Goal: Task Accomplishment & Management: Manage account settings

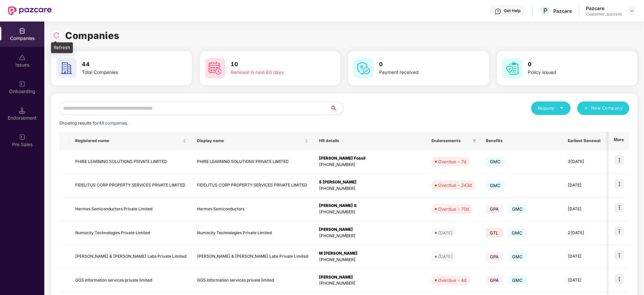
click at [58, 28] on div at bounding box center [58, 34] width 14 height 12
click at [58, 38] on img at bounding box center [56, 35] width 7 height 7
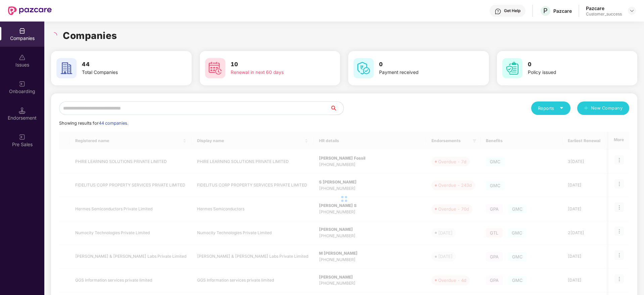
click at [163, 103] on input "text" at bounding box center [194, 107] width 271 height 13
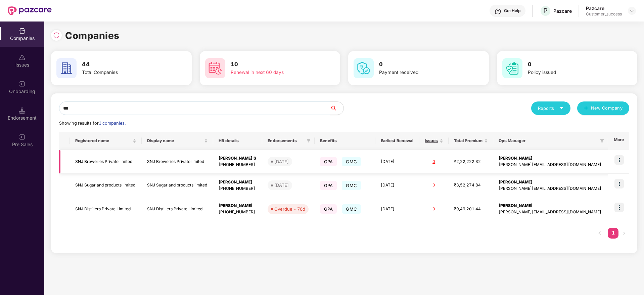
type input "***"
click at [99, 158] on td "SNJ Breweries Private limited" at bounding box center [106, 162] width 72 height 24
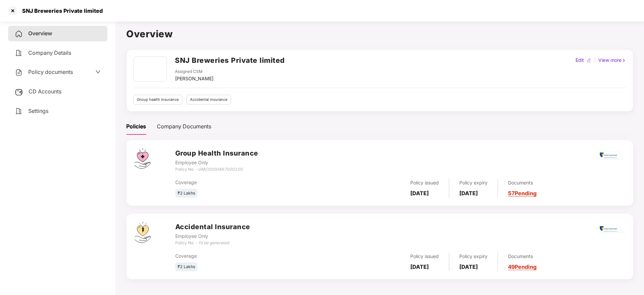
click at [62, 71] on span "Policy documents" at bounding box center [50, 71] width 45 height 7
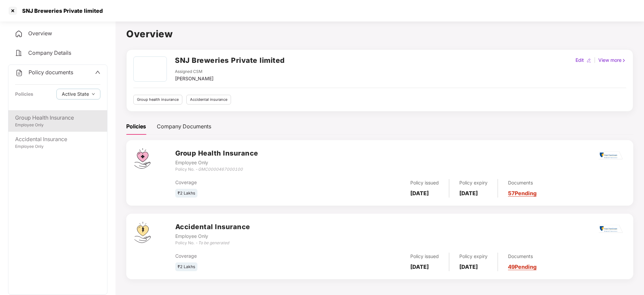
click at [56, 115] on div "Group Health Insurance" at bounding box center [57, 117] width 85 height 8
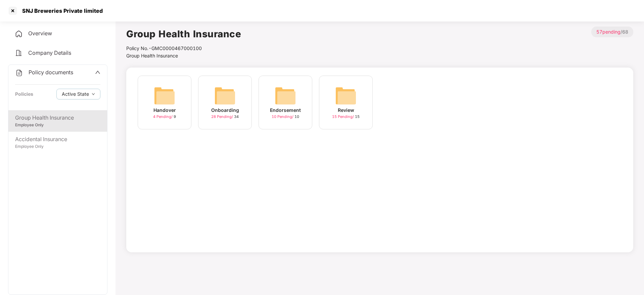
click at [274, 104] on div "Endorsement 10 Pending / 10" at bounding box center [286, 103] width 54 height 54
click at [228, 97] on img at bounding box center [224, 95] width 21 height 21
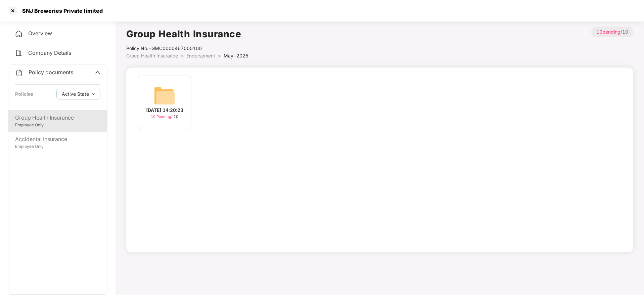
click at [161, 88] on img at bounding box center [164, 95] width 21 height 21
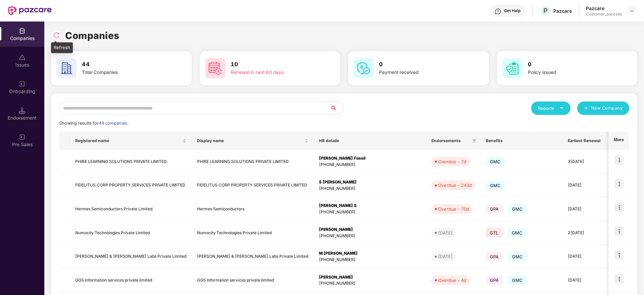
click at [56, 37] on img at bounding box center [56, 35] width 7 height 7
click at [271, 100] on div "Reports New Company Showing results for 44 companies. Registered name Display n…" at bounding box center [344, 256] width 586 height 326
click at [269, 109] on input "text" at bounding box center [194, 107] width 271 height 13
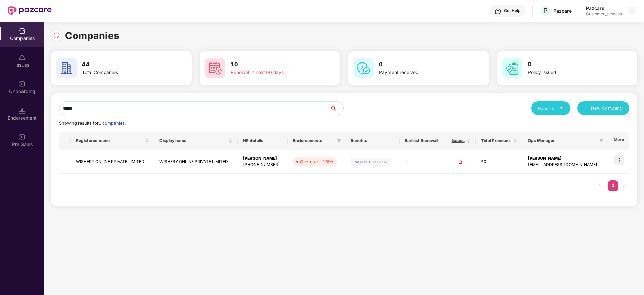
type input "******"
click at [32, 109] on div "Companies Issues Onboarding Endorsement Pre Sales Companies 44 Total Companies …" at bounding box center [322, 157] width 644 height 273
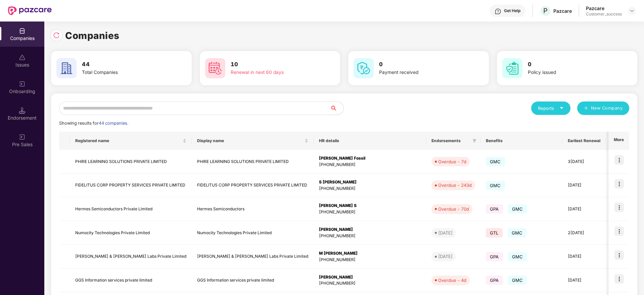
click at [261, 110] on input "text" at bounding box center [194, 107] width 271 height 13
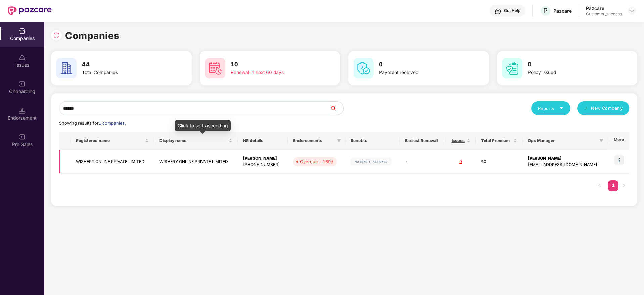
type input "******"
click at [134, 159] on td "WISHERY ONLINE PRIVATE LIMITED" at bounding box center [113, 162] width 84 height 24
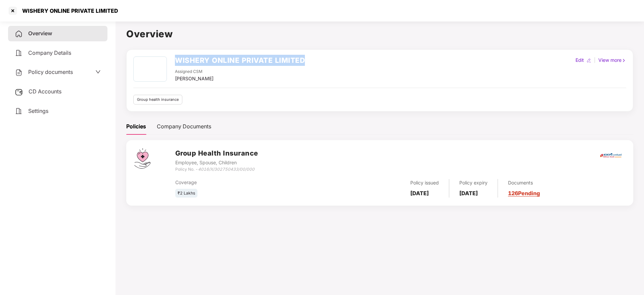
drag, startPoint x: 304, startPoint y: 57, endPoint x: 177, endPoint y: 60, distance: 127.3
click at [177, 60] on div "WISHERY ONLINE PRIVATE LIMITED Assigned CSM [PERSON_NAME] M Edit | View more" at bounding box center [379, 69] width 493 height 26
copy h2 "WISHERY ONLINE PRIVATE LIMITED"
click at [12, 9] on div at bounding box center [12, 10] width 11 height 11
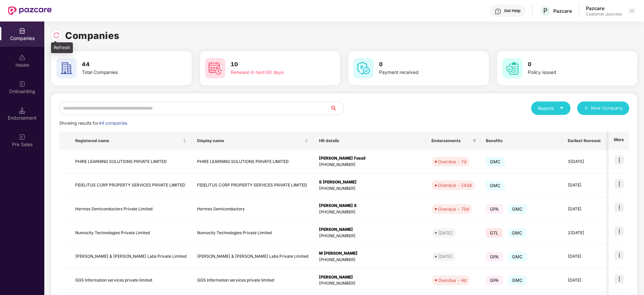
click at [57, 34] on img at bounding box center [56, 35] width 7 height 7
click at [19, 87] on img at bounding box center [22, 84] width 7 height 7
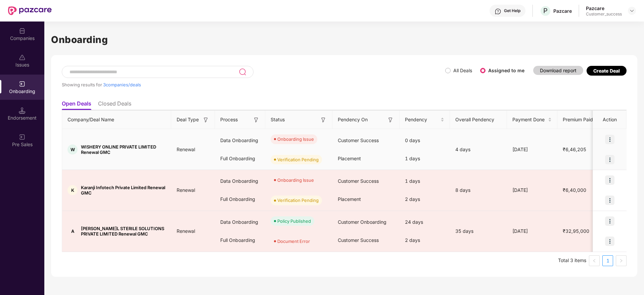
click at [610, 139] on img at bounding box center [609, 139] width 9 height 9
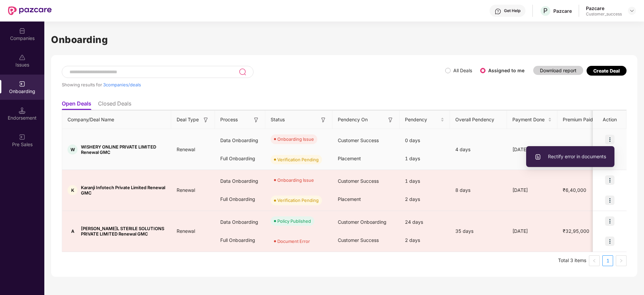
click at [576, 156] on span "Rectify error in documents" at bounding box center [570, 156] width 72 height 7
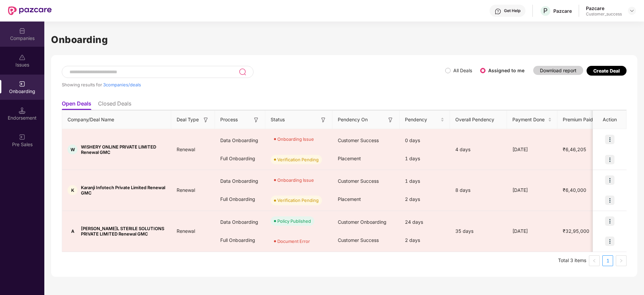
click at [16, 41] on div "Companies" at bounding box center [22, 33] width 44 height 25
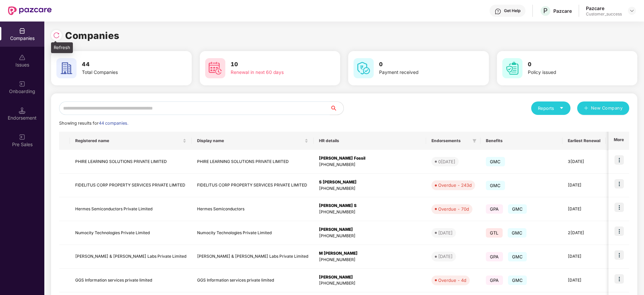
click at [59, 34] on img at bounding box center [56, 35] width 7 height 7
click at [56, 34] on img at bounding box center [56, 35] width 7 height 7
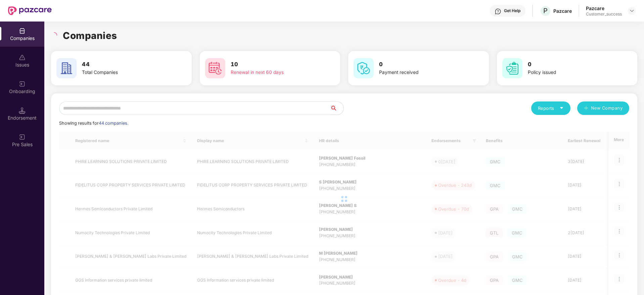
click at [129, 37] on div "Companies" at bounding box center [344, 35] width 586 height 15
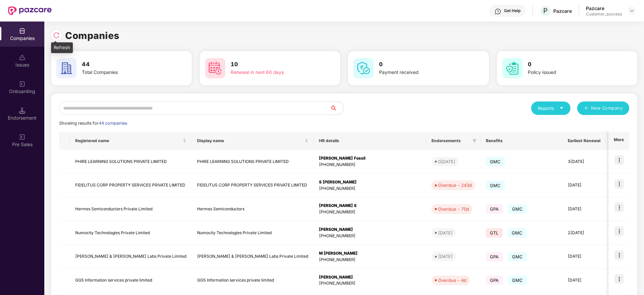
click at [56, 34] on img at bounding box center [56, 35] width 7 height 7
drag, startPoint x: 125, startPoint y: 38, endPoint x: 55, endPoint y: 35, distance: 69.6
click at [55, 35] on div "Companies" at bounding box center [344, 35] width 586 height 15
click at [55, 35] on img at bounding box center [56, 35] width 7 height 7
click at [82, 34] on h1 "Companies" at bounding box center [92, 35] width 54 height 15
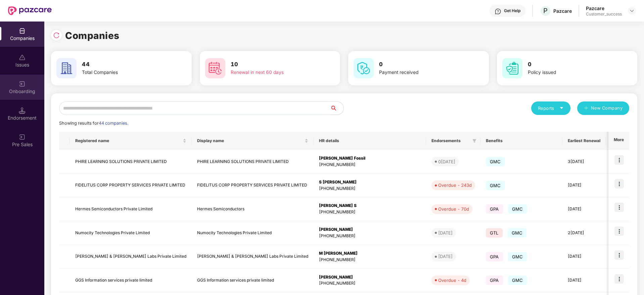
click at [21, 87] on img at bounding box center [22, 84] width 7 height 7
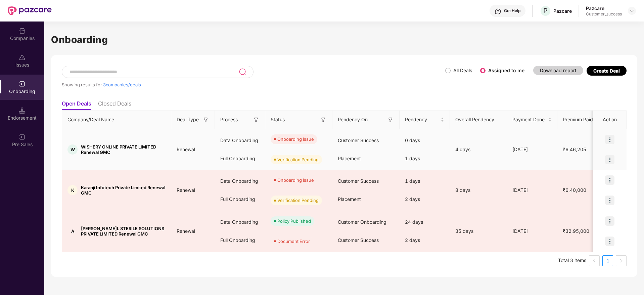
click at [609, 140] on img at bounding box center [609, 139] width 9 height 9
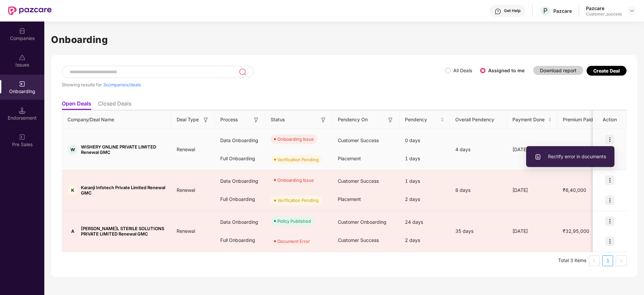
click at [577, 162] on li "Rectify error in documents" at bounding box center [570, 156] width 88 height 14
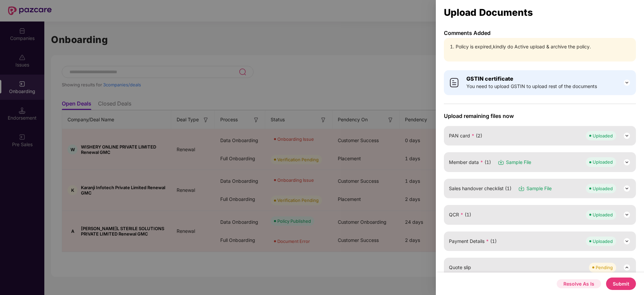
click at [578, 280] on button "Resolve As Is" at bounding box center [579, 283] width 44 height 9
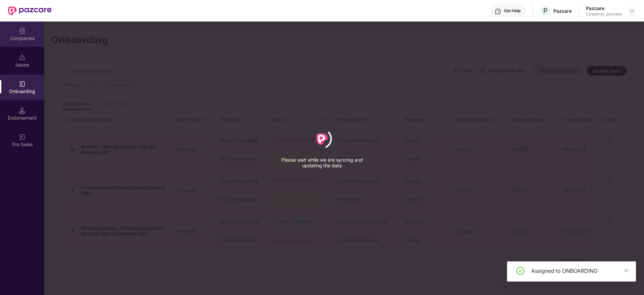
click at [28, 31] on div "Companies" at bounding box center [22, 33] width 44 height 25
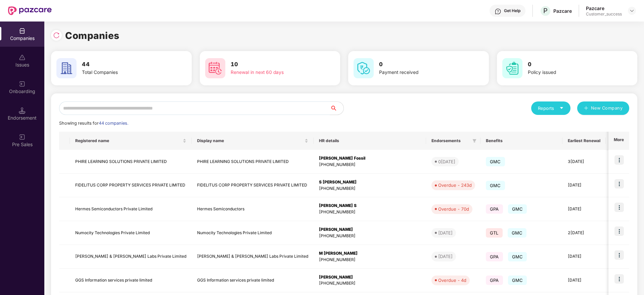
click at [295, 106] on input "text" at bounding box center [194, 107] width 271 height 13
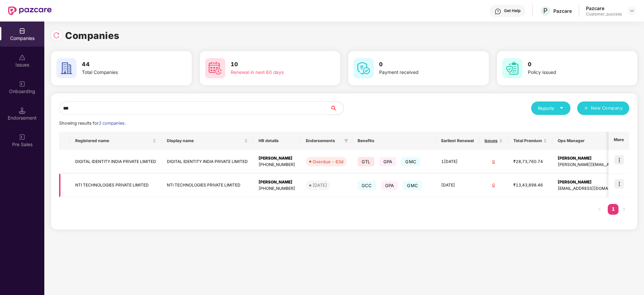
type input "***"
click at [107, 180] on td "NTI TECHNOLOGIES PRIVATE LIMITED" at bounding box center [116, 186] width 92 height 24
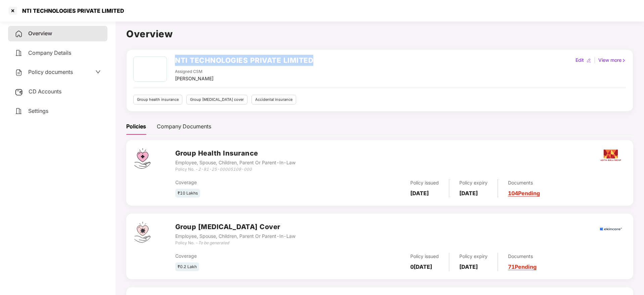
drag, startPoint x: 311, startPoint y: 56, endPoint x: 177, endPoint y: 62, distance: 134.1
click at [177, 62] on h2 "NTI TECHNOLOGIES PRIVATE LIMITED" at bounding box center [244, 60] width 138 height 11
copy h2 "NTI TECHNOLOGIES PRIVATE LIMITED"
click at [10, 8] on div at bounding box center [12, 10] width 11 height 11
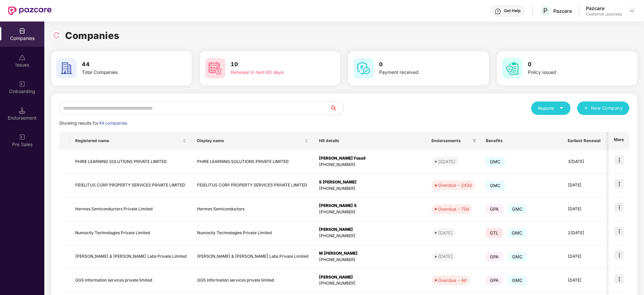
click at [189, 109] on input "text" at bounding box center [194, 107] width 271 height 13
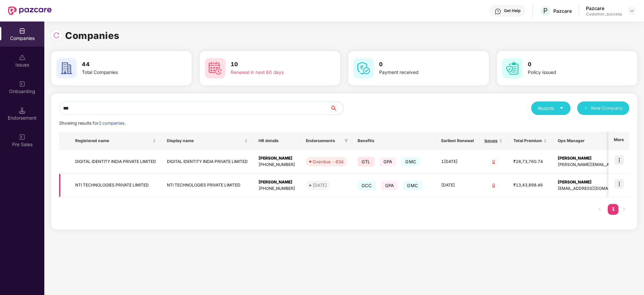
type input "***"
click at [618, 183] on img at bounding box center [618, 183] width 9 height 9
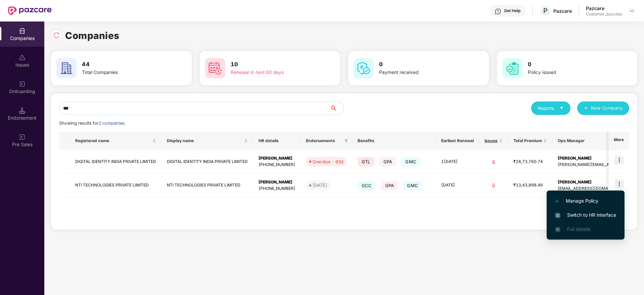
click at [602, 215] on span "Switch to HR interface" at bounding box center [585, 214] width 61 height 7
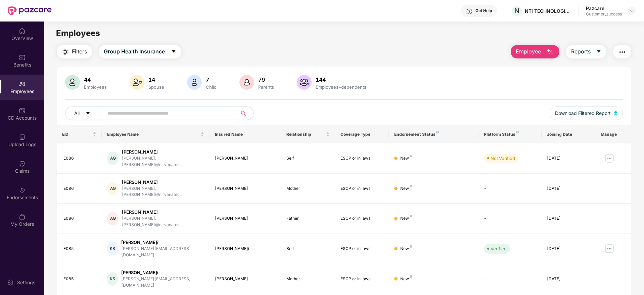
click at [166, 113] on input "text" at bounding box center [167, 113] width 121 height 10
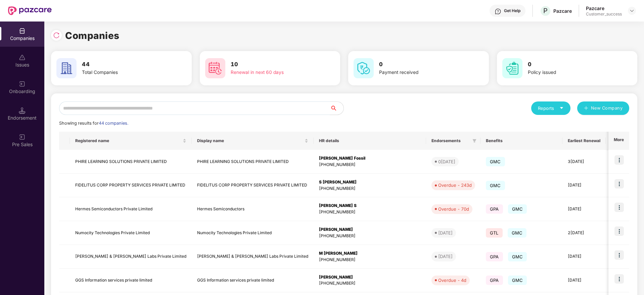
click at [196, 110] on input "text" at bounding box center [194, 107] width 271 height 13
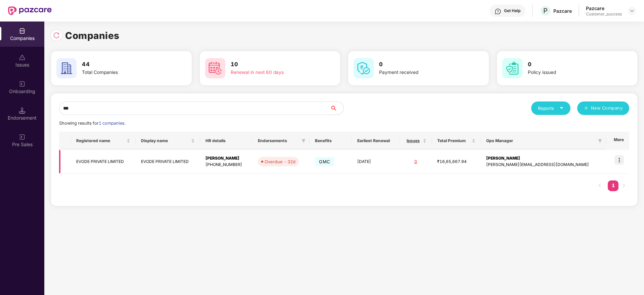
type input "***"
click at [622, 158] on img at bounding box center [618, 159] width 9 height 9
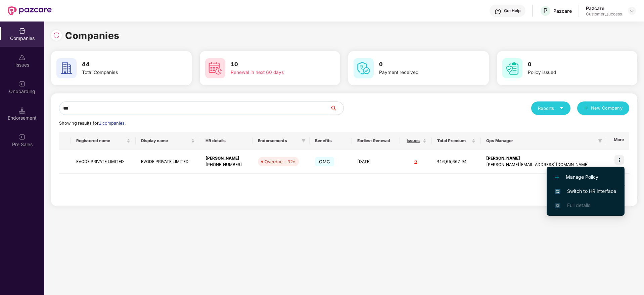
click at [586, 193] on span "Switch to HR interface" at bounding box center [585, 190] width 61 height 7
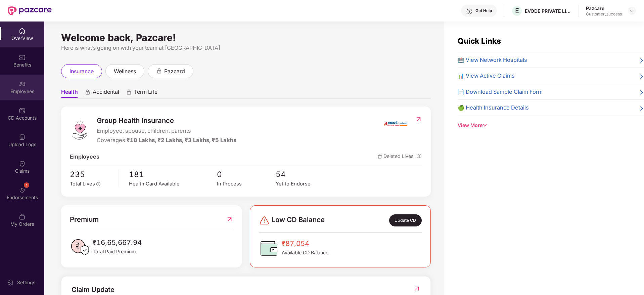
click at [21, 87] on img at bounding box center [22, 84] width 7 height 7
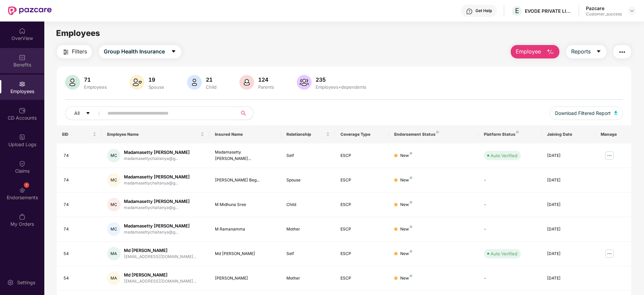
click at [25, 62] on div "Benefits" at bounding box center [22, 64] width 44 height 7
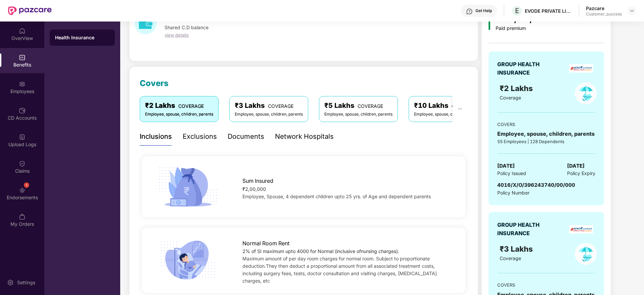
scroll to position [43, 0]
click at [307, 138] on div "Network Hospitals" at bounding box center [304, 136] width 59 height 10
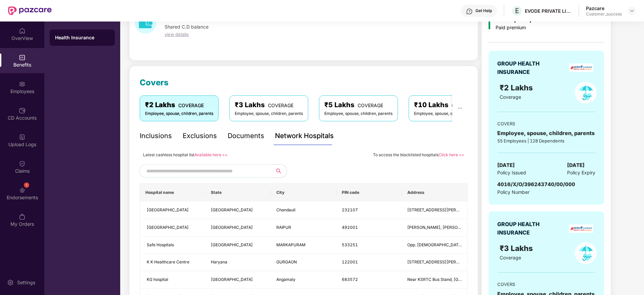
click at [280, 150] on div "Latest cashless hospital list Available here >> To access the blacklisted hospi…" at bounding box center [304, 154] width 328 height 8
click at [207, 153] on link "Available here >>" at bounding box center [210, 154] width 33 height 5
click at [26, 88] on div "Employees" at bounding box center [22, 91] width 44 height 7
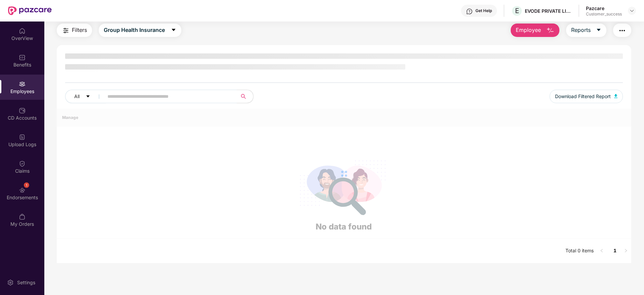
click at [217, 108] on div at bounding box center [344, 173] width 574 height 130
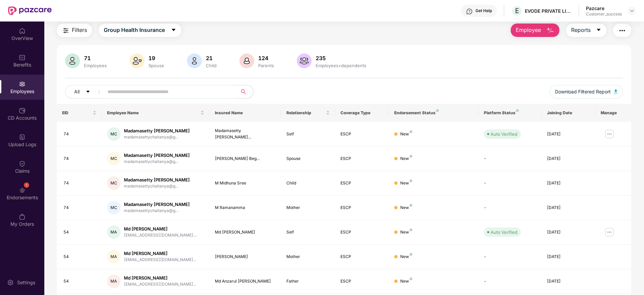
scroll to position [43, 0]
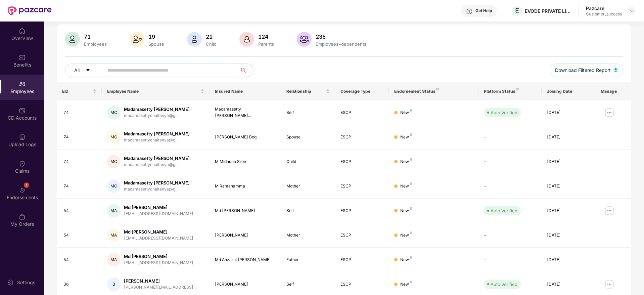
click at [200, 74] on input "text" at bounding box center [167, 70] width 121 height 10
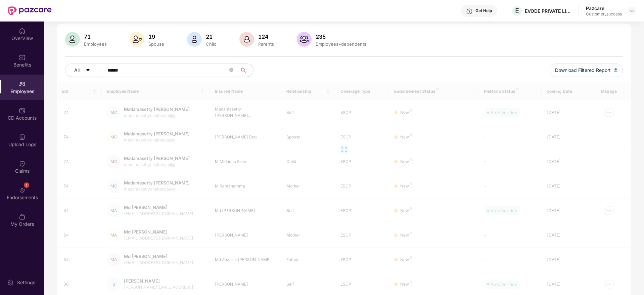
scroll to position [21, 0]
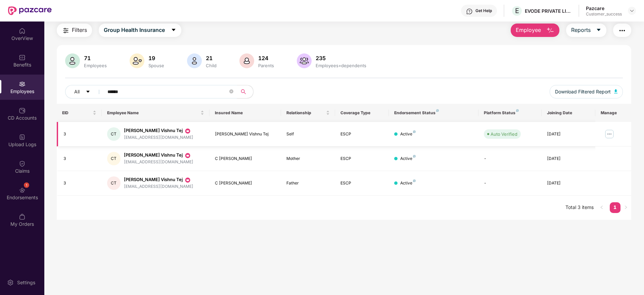
type input "******"
click at [609, 133] on img at bounding box center [609, 134] width 11 height 11
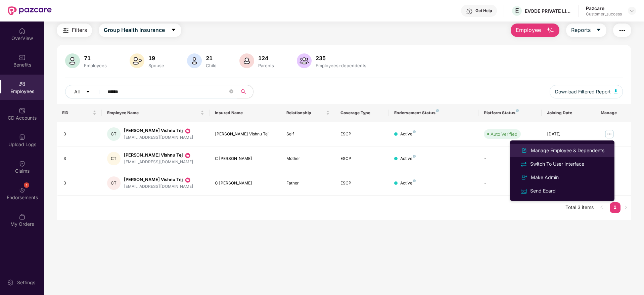
click at [569, 148] on div "Manage Employee & Dependents" at bounding box center [567, 150] width 76 height 7
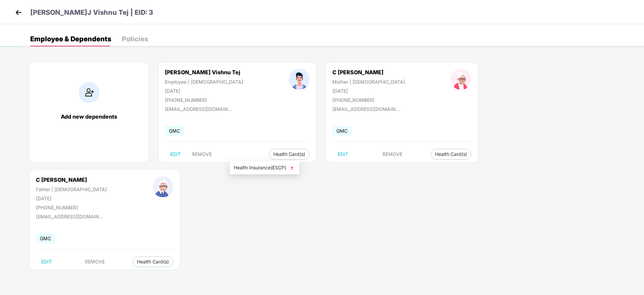
click at [267, 167] on span "Health Insurance(ESCP)" at bounding box center [265, 167] width 62 height 7
click at [17, 7] on img at bounding box center [18, 12] width 10 height 10
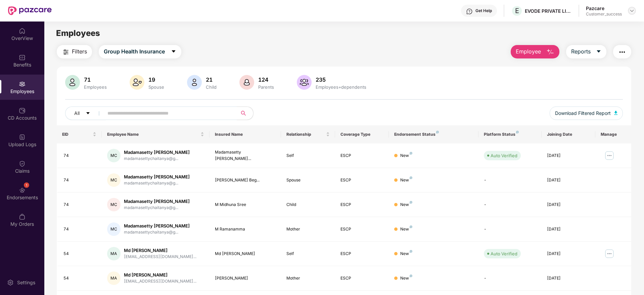
click at [633, 13] on img at bounding box center [631, 10] width 5 height 5
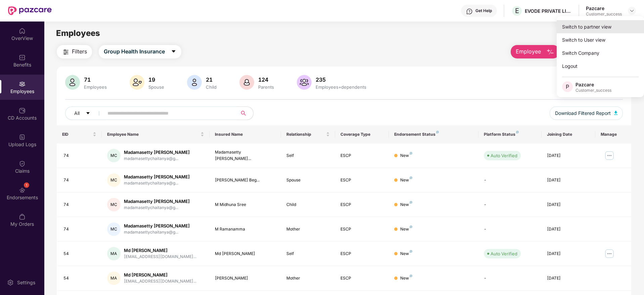
click at [610, 23] on div "Switch to partner view" at bounding box center [600, 26] width 87 height 13
